Goal: Find specific page/section: Find specific page/section

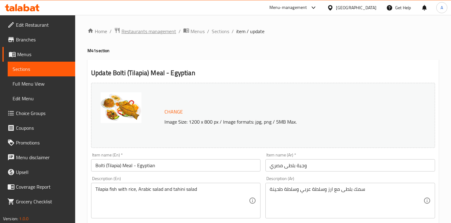
click at [151, 30] on span "Restaurants management" at bounding box center [149, 31] width 55 height 7
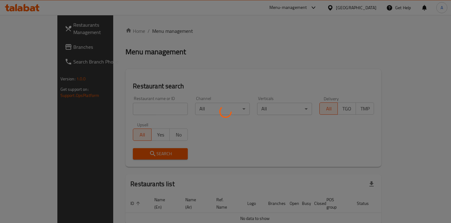
click at [128, 108] on div at bounding box center [225, 111] width 451 height 223
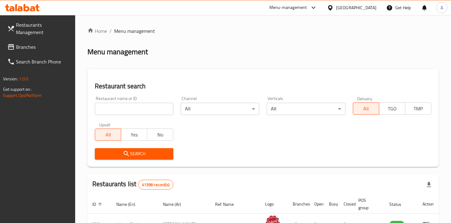
click at [129, 108] on input "search" at bounding box center [134, 109] width 79 height 12
paste input "MSHAWEENA GHIR CAFETERIA"
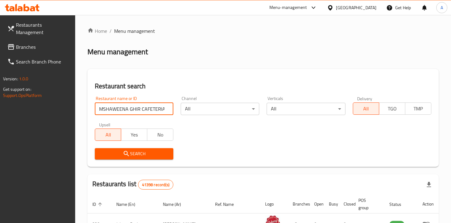
type input "MSHAWEENA GHIR CAFETERIA"
click button "Search" at bounding box center [134, 153] width 79 height 11
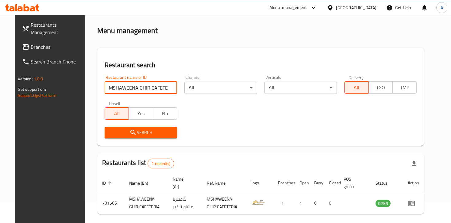
scroll to position [46, 0]
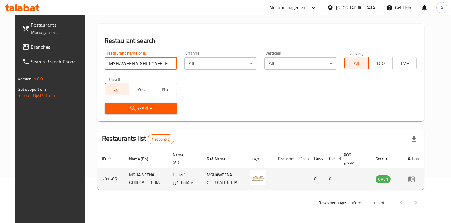
click at [103, 179] on td "701566" at bounding box center [110, 179] width 27 height 22
copy td "701566"
